Goal: Transaction & Acquisition: Purchase product/service

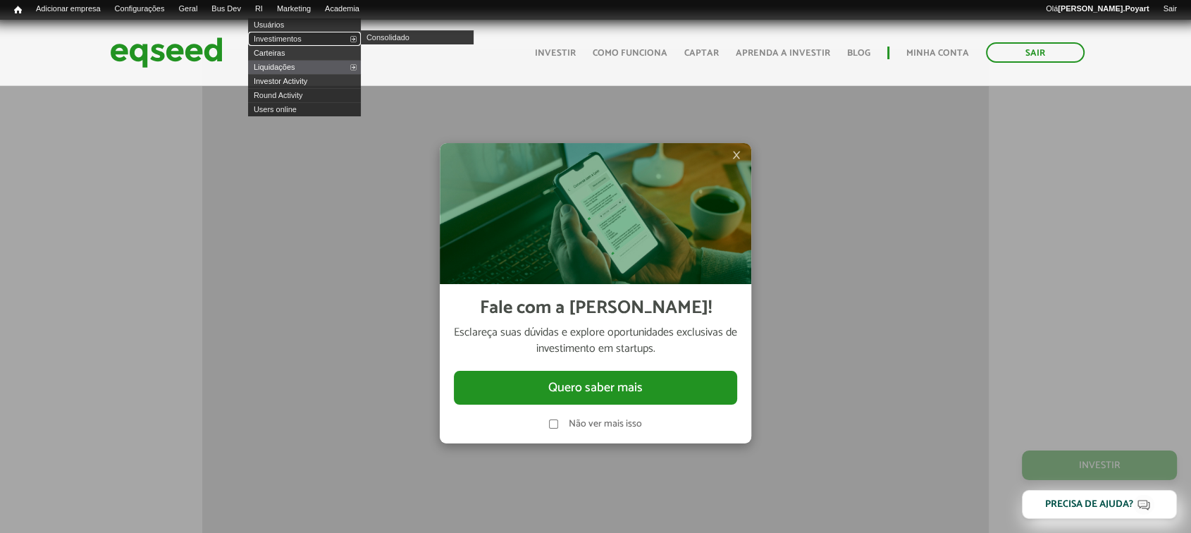
click at [283, 38] on link "Investimentos" at bounding box center [304, 39] width 113 height 14
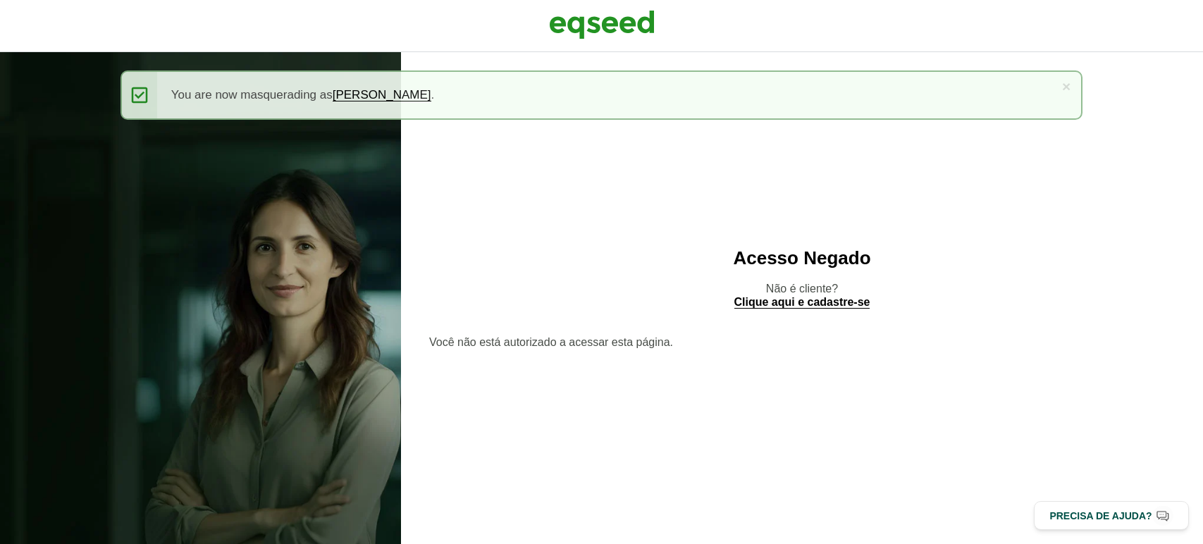
click at [626, 23] on img at bounding box center [602, 24] width 106 height 35
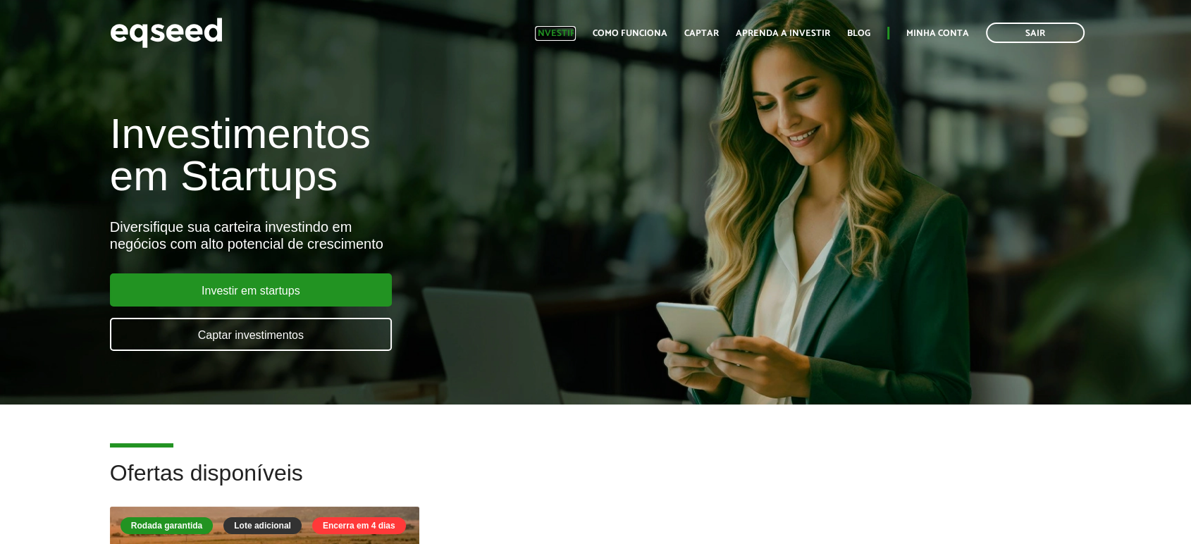
click at [560, 35] on link "Investir" at bounding box center [555, 33] width 41 height 9
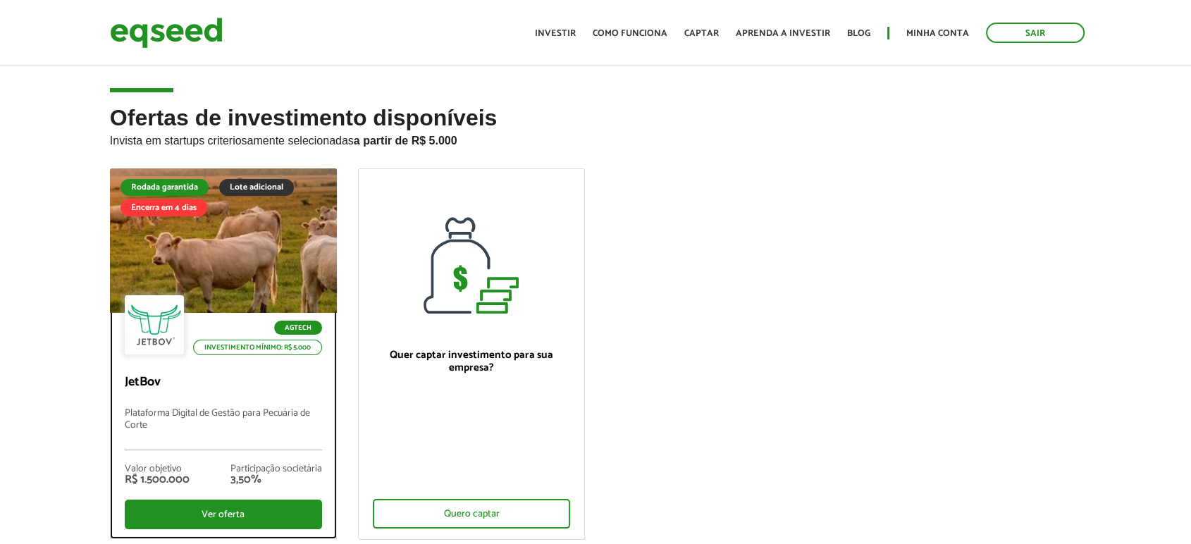
click at [227, 264] on div at bounding box center [223, 240] width 272 height 173
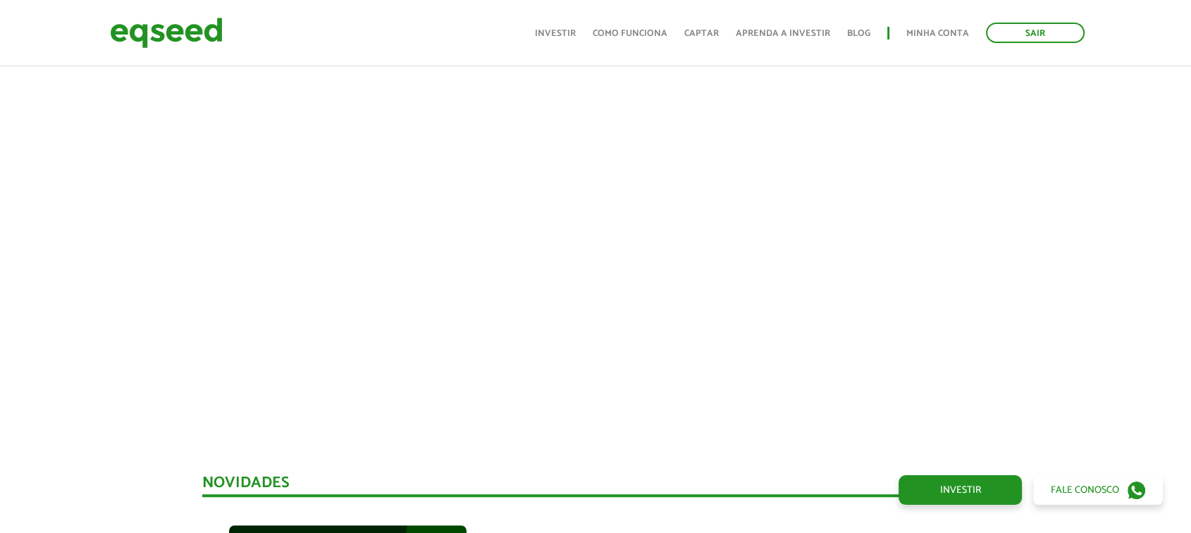
scroll to position [802, 0]
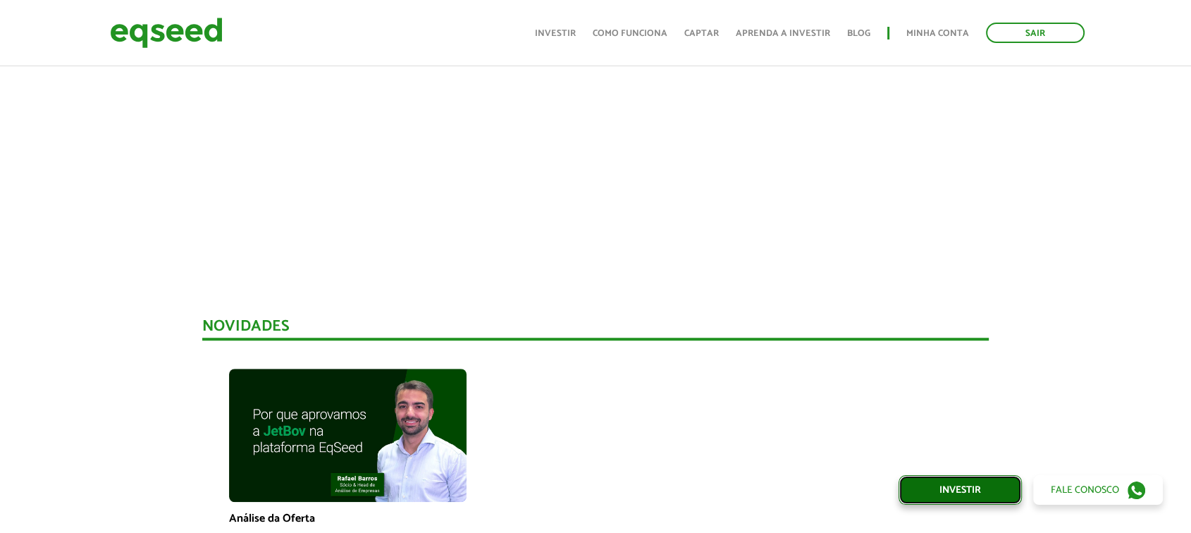
click at [948, 491] on link "Investir" at bounding box center [960, 490] width 123 height 30
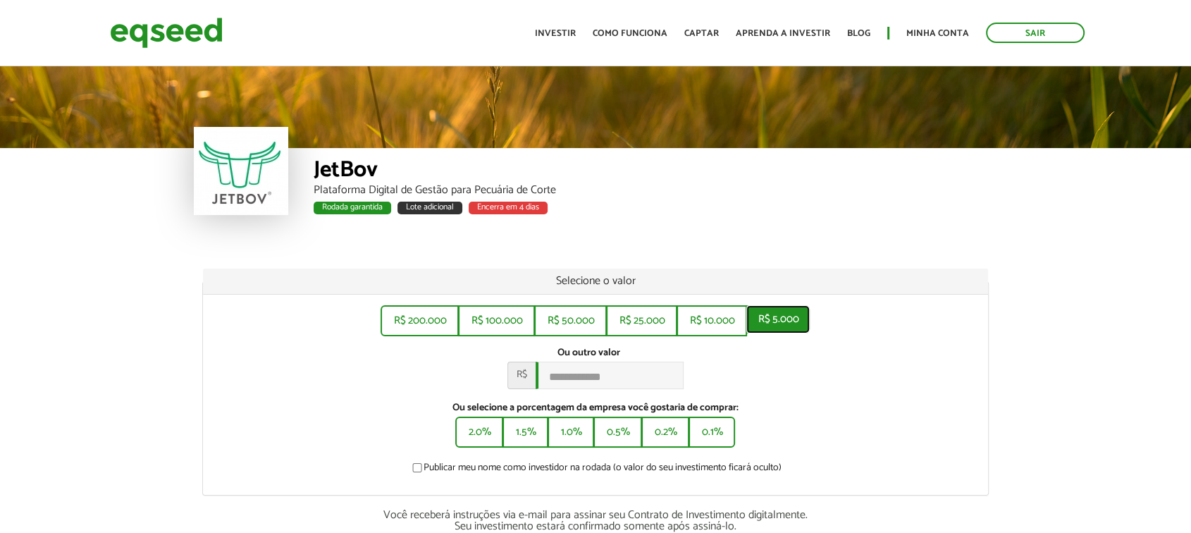
click at [772, 306] on button "R$ 5.000" at bounding box center [777, 319] width 63 height 28
type input "*****"
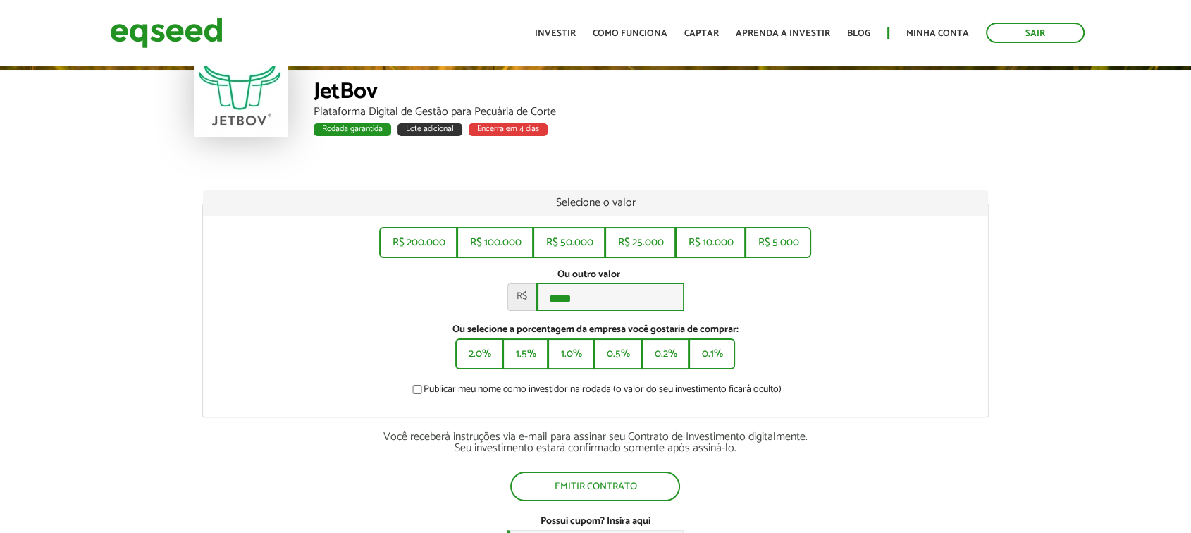
scroll to position [235, 0]
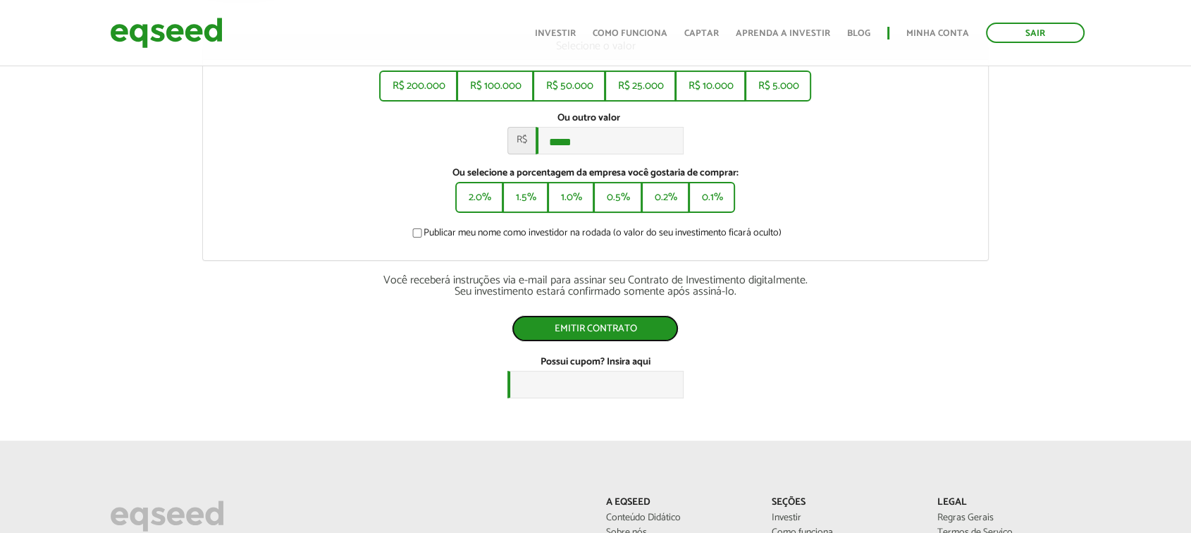
click at [592, 331] on button "Emitir contrato" at bounding box center [595, 328] width 167 height 27
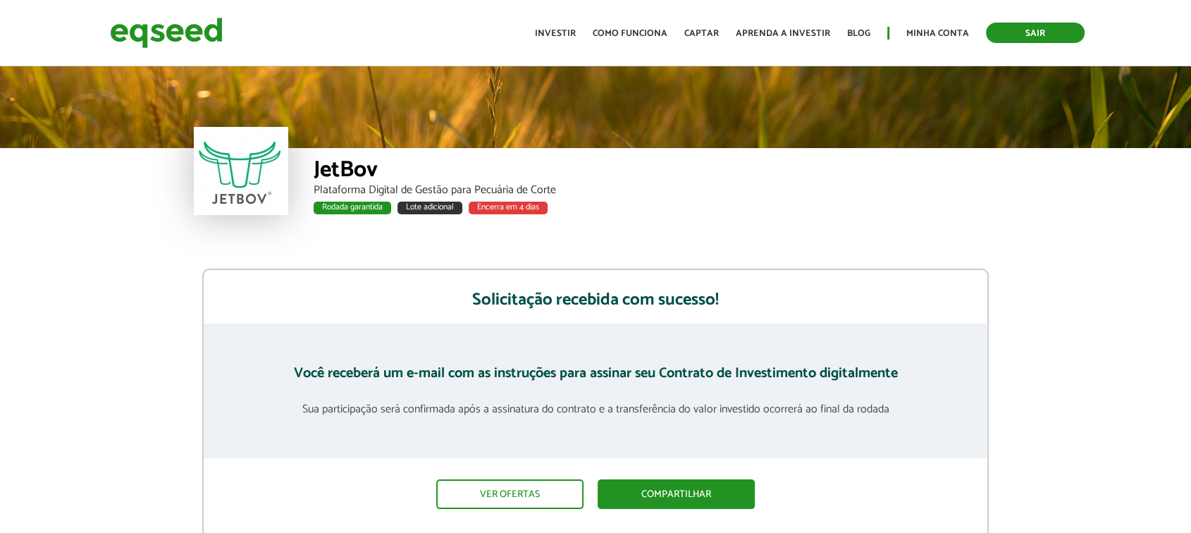
click at [1020, 23] on link "Sair" at bounding box center [1035, 33] width 99 height 20
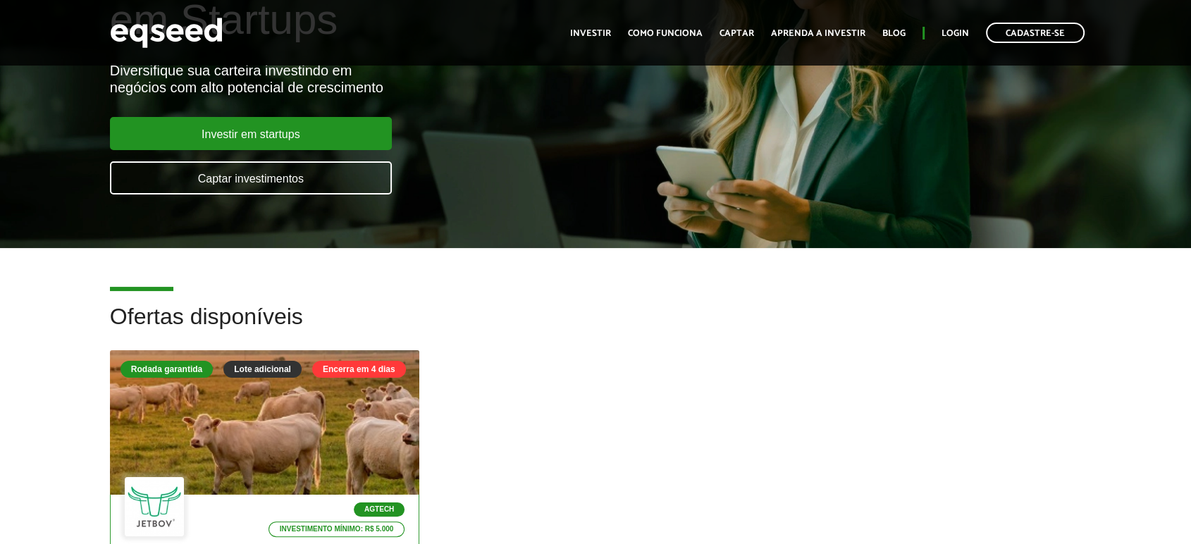
scroll to position [391, 0]
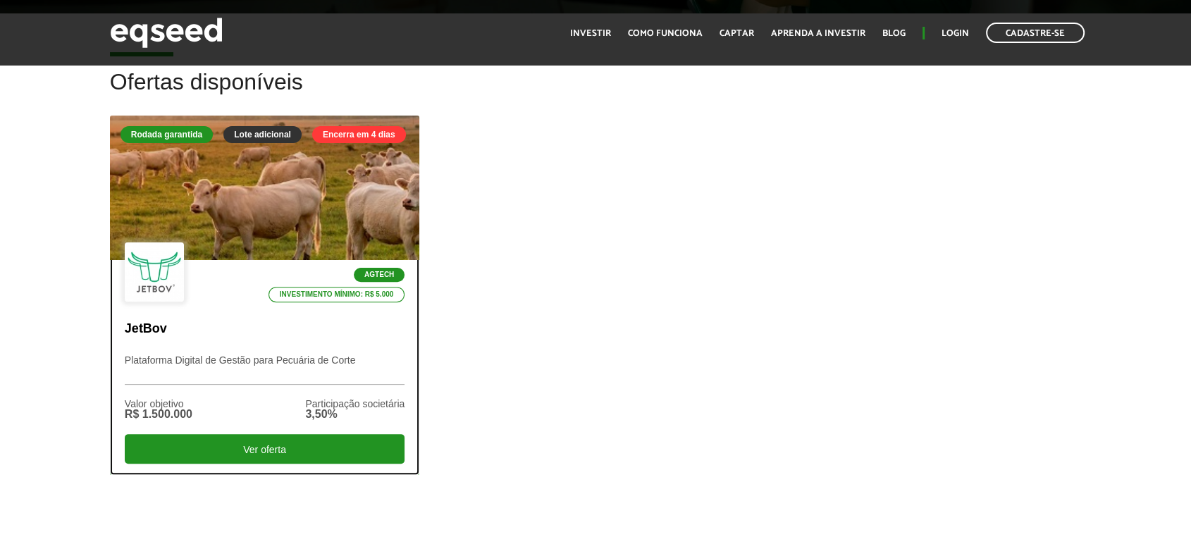
click at [196, 288] on div "Agtech Investimento mínimo: R$ 5.000" at bounding box center [265, 272] width 280 height 61
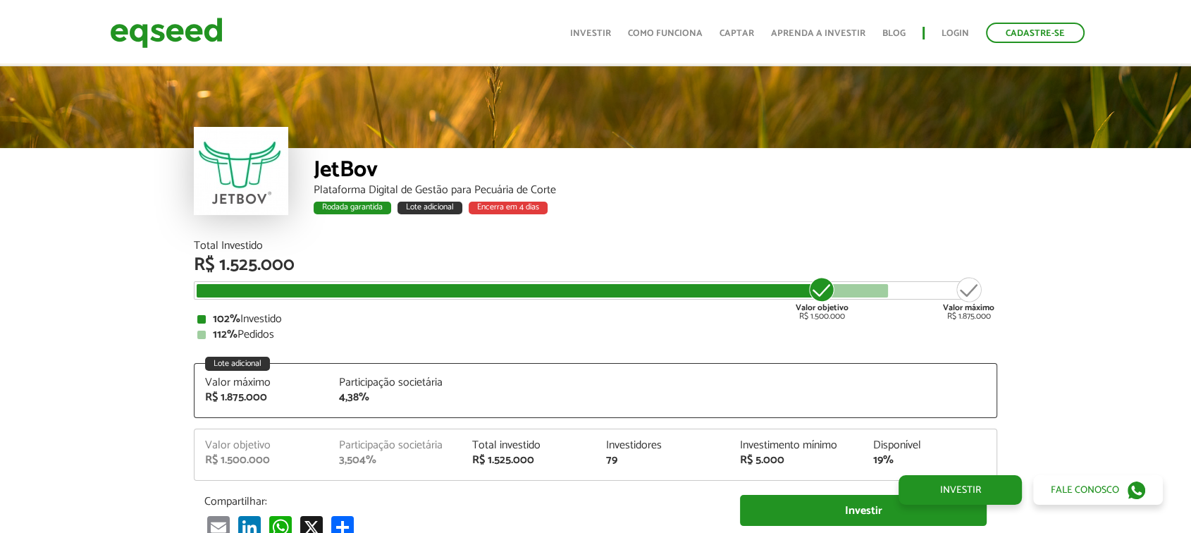
scroll to position [1799, 0]
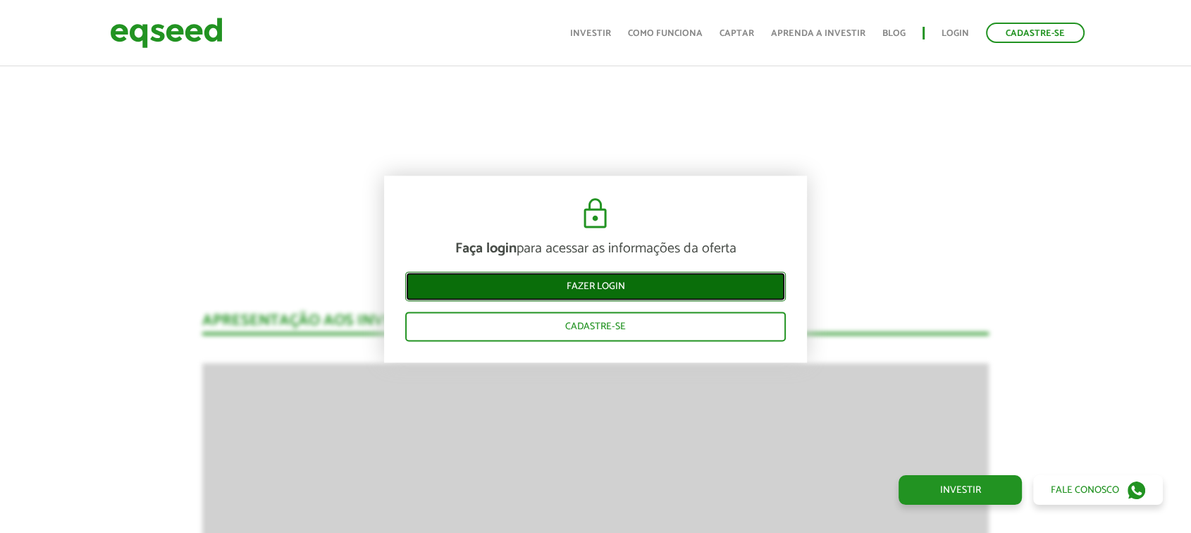
click at [619, 291] on link "Fazer login" at bounding box center [595, 287] width 381 height 30
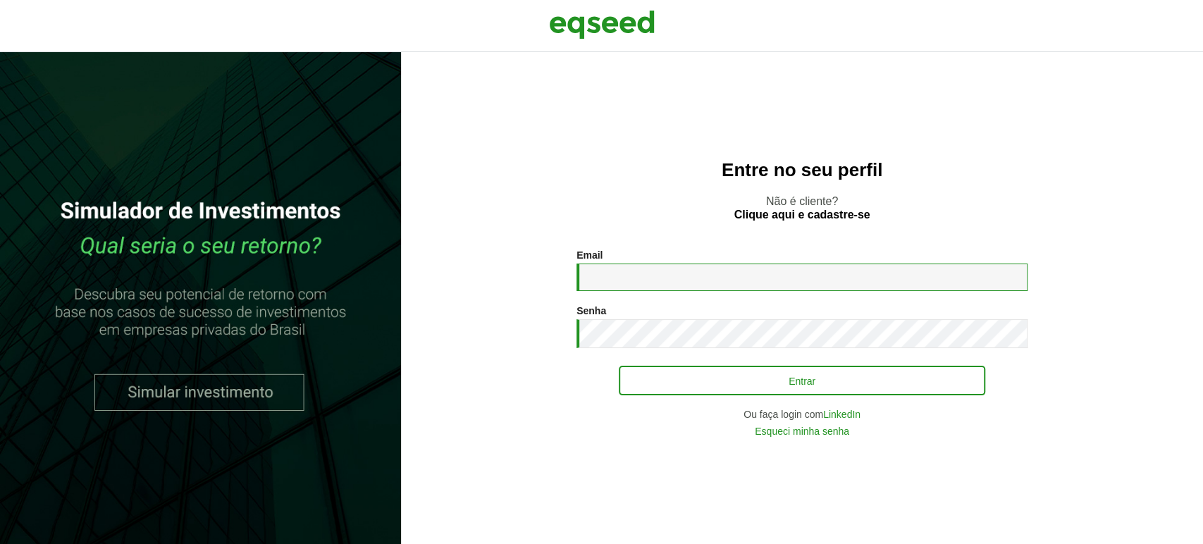
type input "**********"
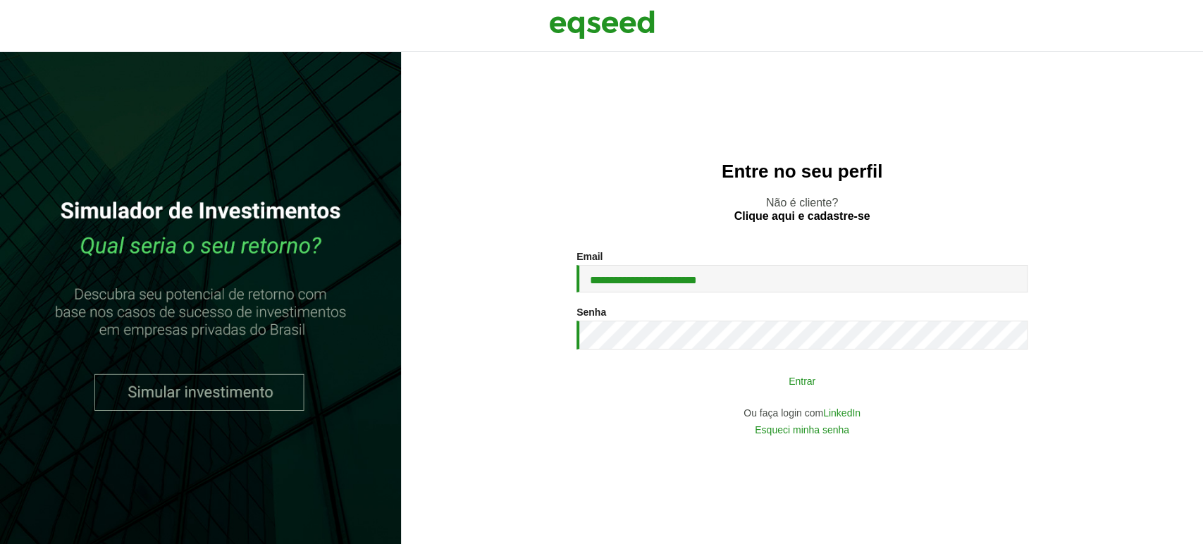
click at [698, 387] on button "Entrar" at bounding box center [802, 380] width 366 height 27
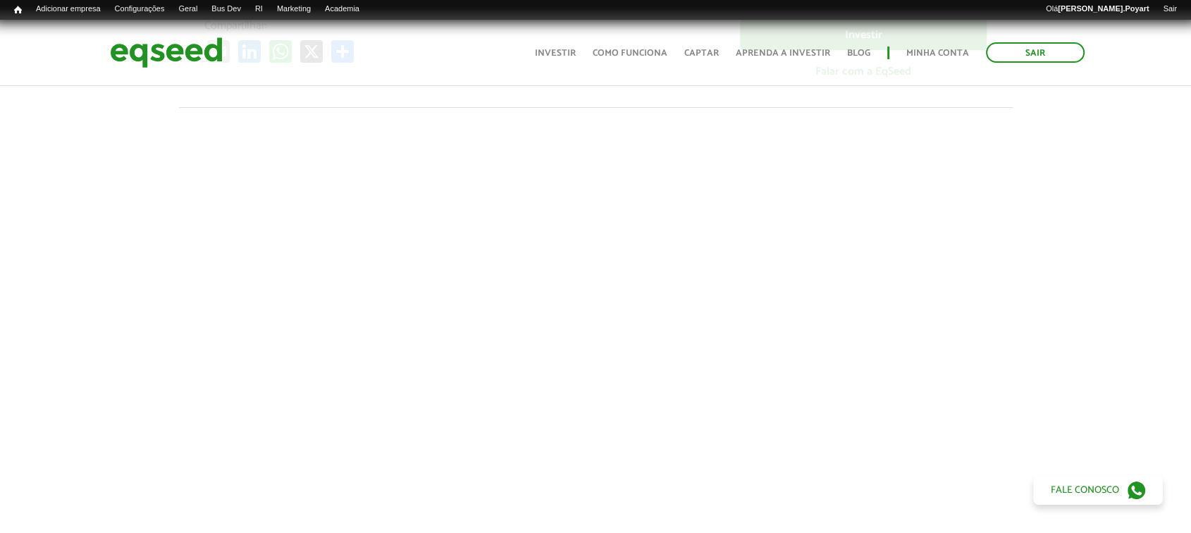
scroll to position [183, 0]
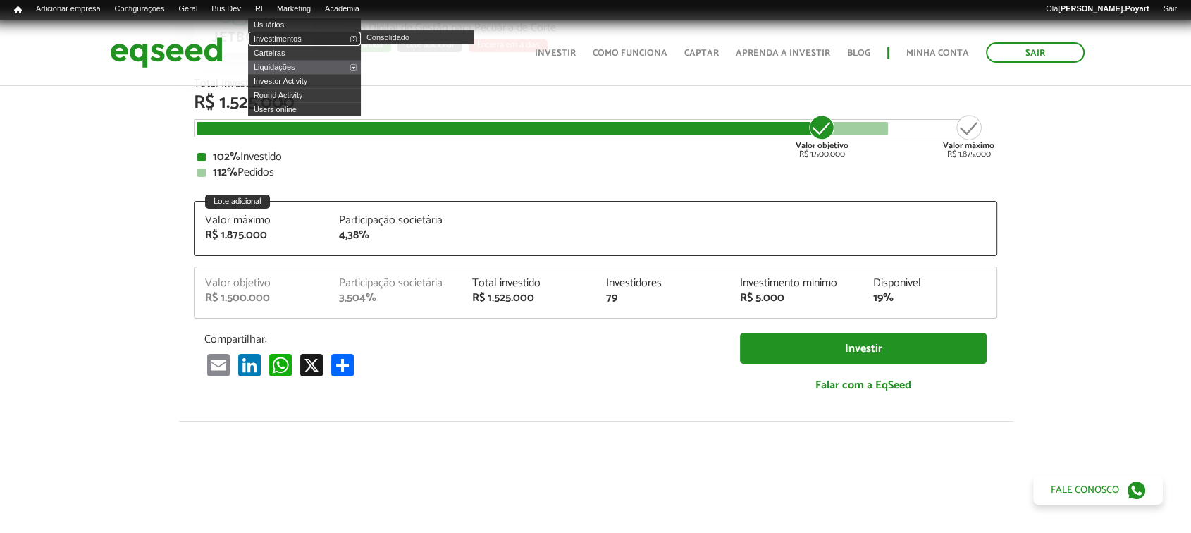
click at [276, 42] on link "Investimentos" at bounding box center [304, 39] width 113 height 14
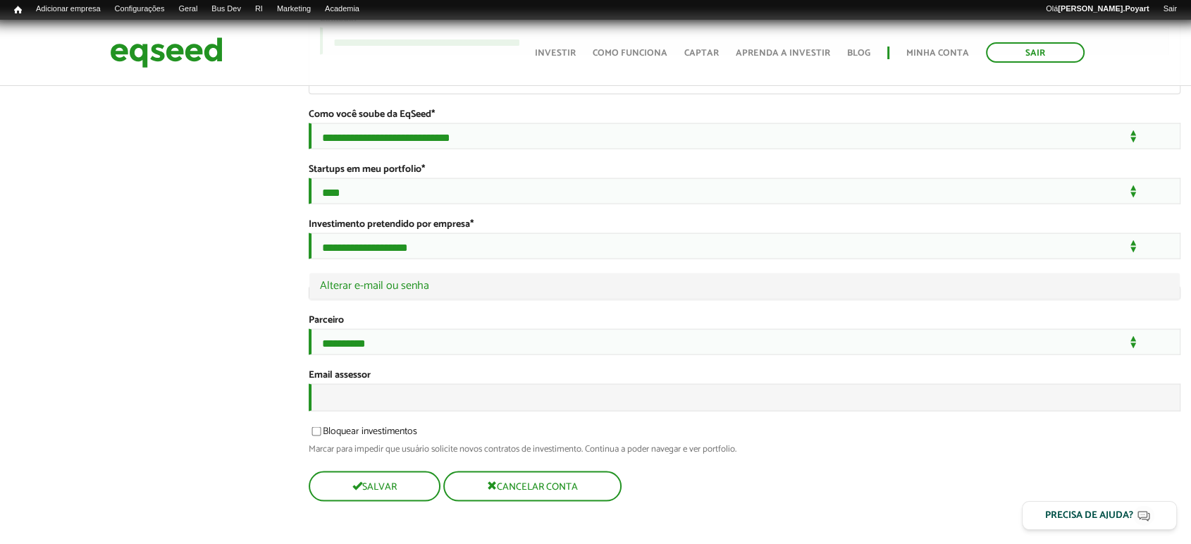
scroll to position [3046, 0]
click at [352, 394] on input "Email assessor" at bounding box center [745, 397] width 872 height 27
type input "**********"
click at [395, 488] on button "Salvar" at bounding box center [373, 486] width 129 height 27
